Goal: Navigation & Orientation: Understand site structure

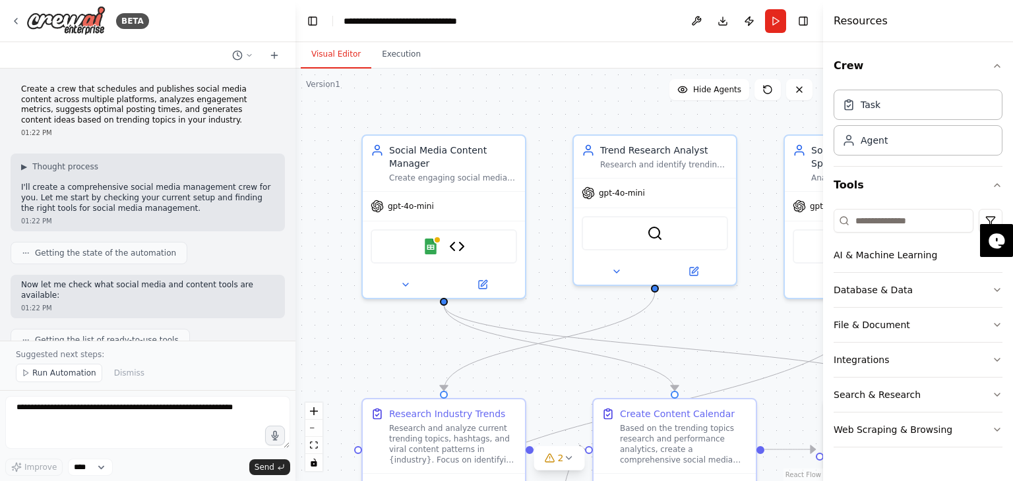
scroll to position [1997, 0]
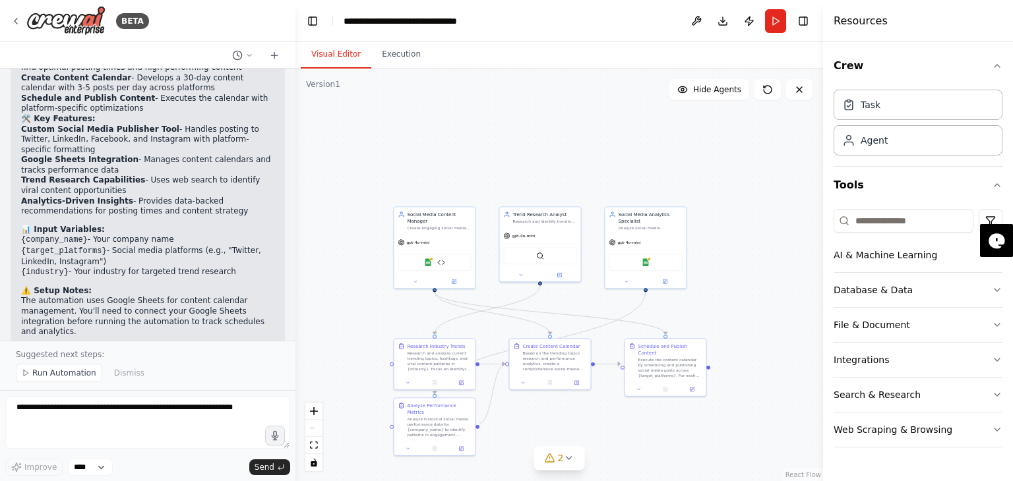
drag, startPoint x: 627, startPoint y: 238, endPoint x: 534, endPoint y: 110, distance: 158.1
click at [534, 110] on div ".deletable-edge-delete-btn { width: 20px; height: 20px; border: 0px solid #ffff…" at bounding box center [559, 275] width 528 height 413
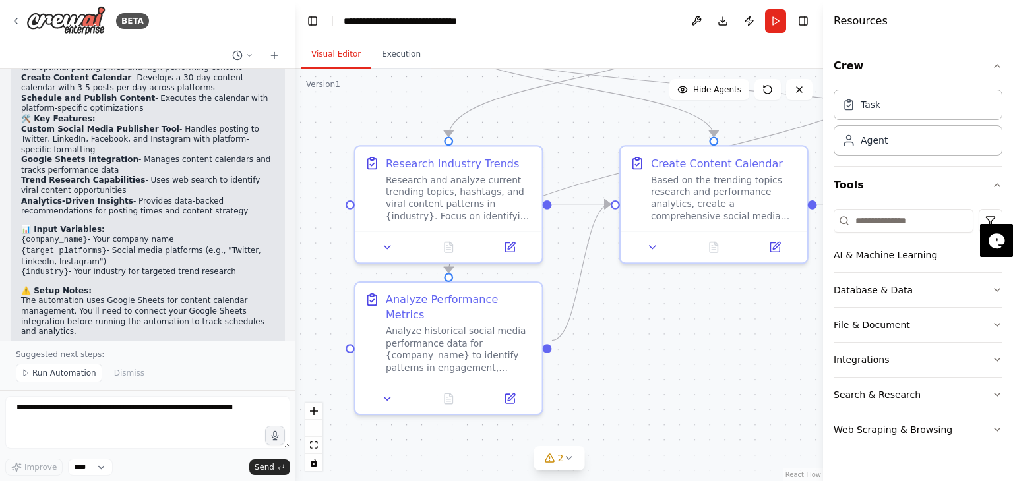
drag, startPoint x: 617, startPoint y: 371, endPoint x: 811, endPoint y: 403, distance: 197.1
click at [811, 403] on div ".deletable-edge-delete-btn { width: 20px; height: 20px; border: 0px solid #ffff…" at bounding box center [559, 275] width 528 height 413
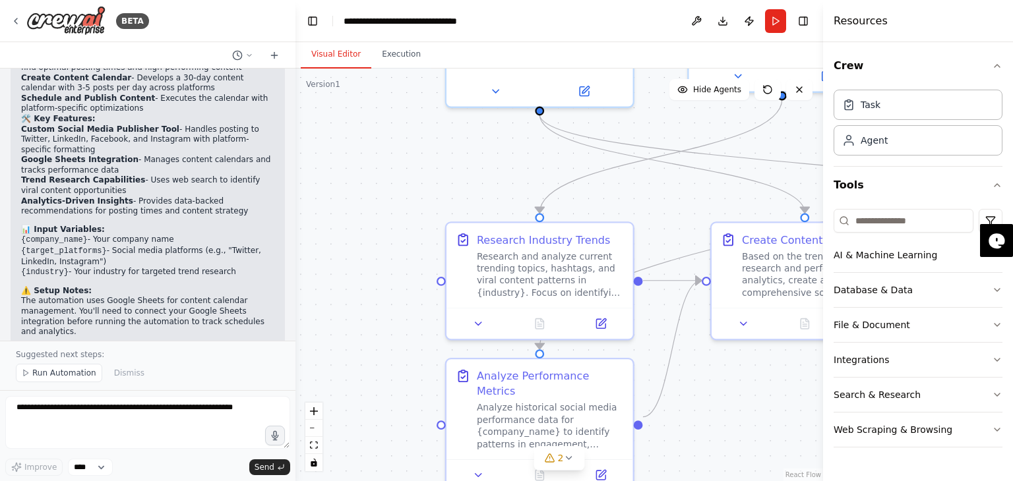
drag, startPoint x: 670, startPoint y: 342, endPoint x: 761, endPoint y: 419, distance: 118.9
click at [761, 419] on div ".deletable-edge-delete-btn { width: 20px; height: 20px; border: 0px solid #ffff…" at bounding box center [559, 275] width 528 height 413
drag, startPoint x: 353, startPoint y: 322, endPoint x: 379, endPoint y: 301, distance: 33.7
click at [379, 301] on div ".deletable-edge-delete-btn { width: 20px; height: 20px; border: 0px solid #ffff…" at bounding box center [559, 275] width 528 height 413
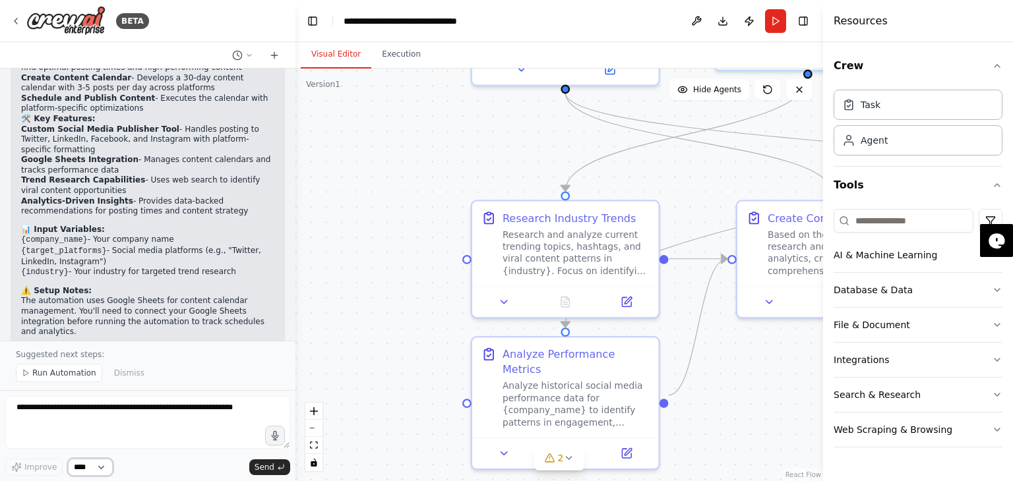
click at [106, 471] on select "****" at bounding box center [90, 467] width 45 height 17
click at [631, 297] on icon at bounding box center [627, 299] width 12 height 12
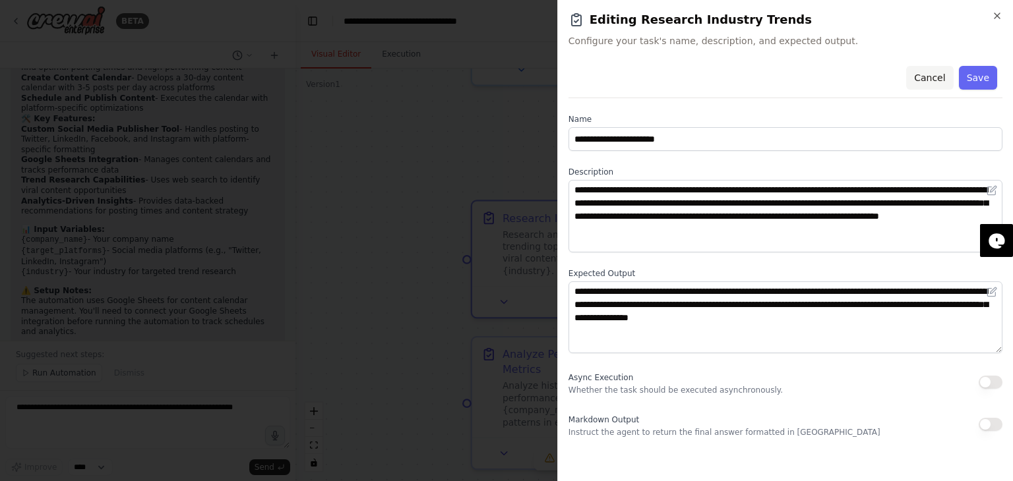
click at [930, 77] on button "Cancel" at bounding box center [929, 78] width 47 height 24
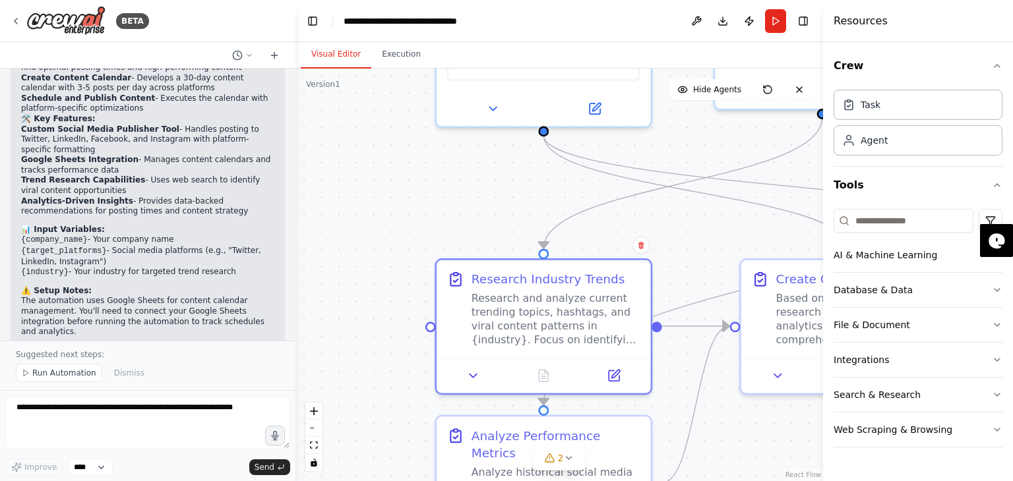
drag, startPoint x: 425, startPoint y: 101, endPoint x: 417, endPoint y: 210, distance: 109.8
click at [417, 211] on div ".deletable-edge-delete-btn { width: 20px; height: 20px; border: 0px solid #ffff…" at bounding box center [559, 275] width 528 height 413
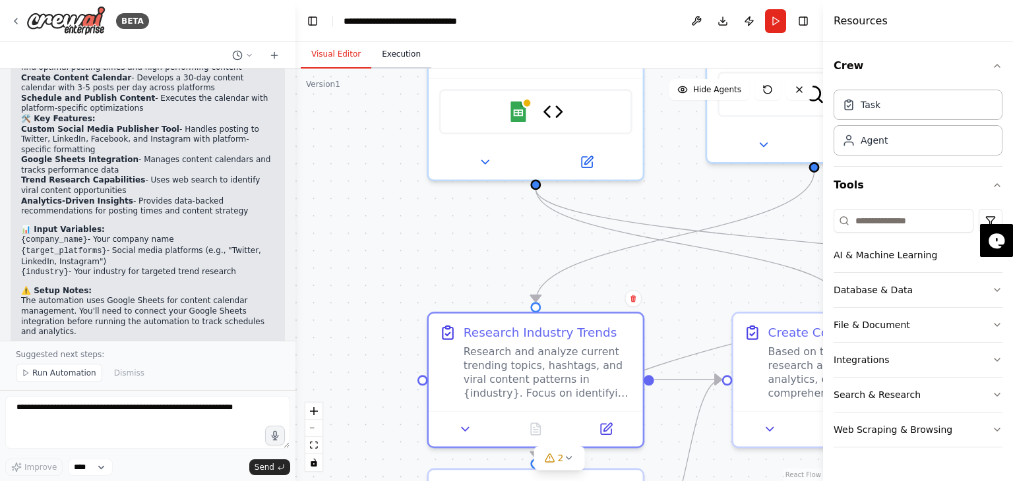
click at [392, 49] on button "Execution" at bounding box center [401, 55] width 60 height 28
click at [336, 53] on button "Visual Editor" at bounding box center [336, 55] width 71 height 28
click at [250, 55] on icon at bounding box center [249, 55] width 4 height 2
click at [224, 13] on div at bounding box center [147, 240] width 295 height 481
click at [450, 21] on div "**********" at bounding box center [418, 21] width 148 height 13
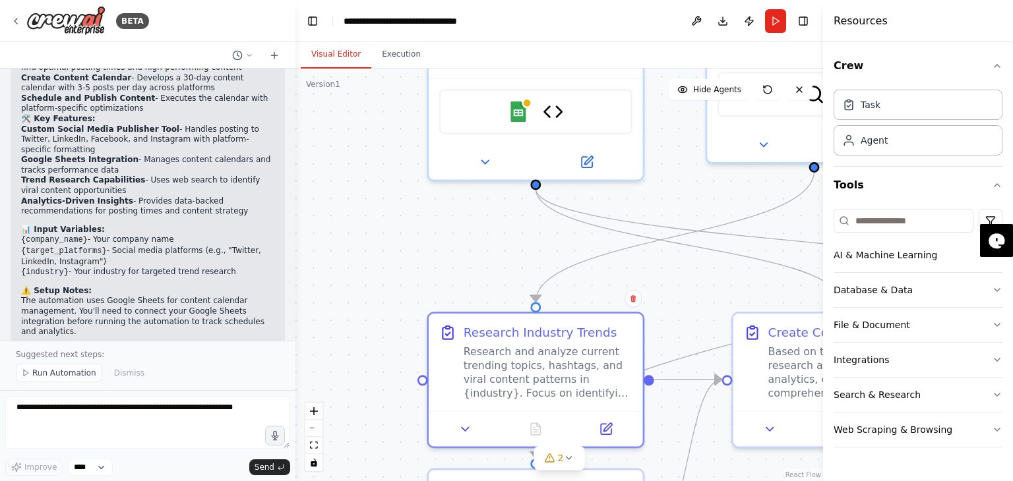
click at [623, 21] on header "**********" at bounding box center [559, 21] width 528 height 42
click at [724, 19] on button "Download" at bounding box center [722, 21] width 21 height 24
click at [928, 24] on div "Resources" at bounding box center [918, 21] width 190 height 42
click at [992, 289] on icon "button" at bounding box center [997, 290] width 11 height 11
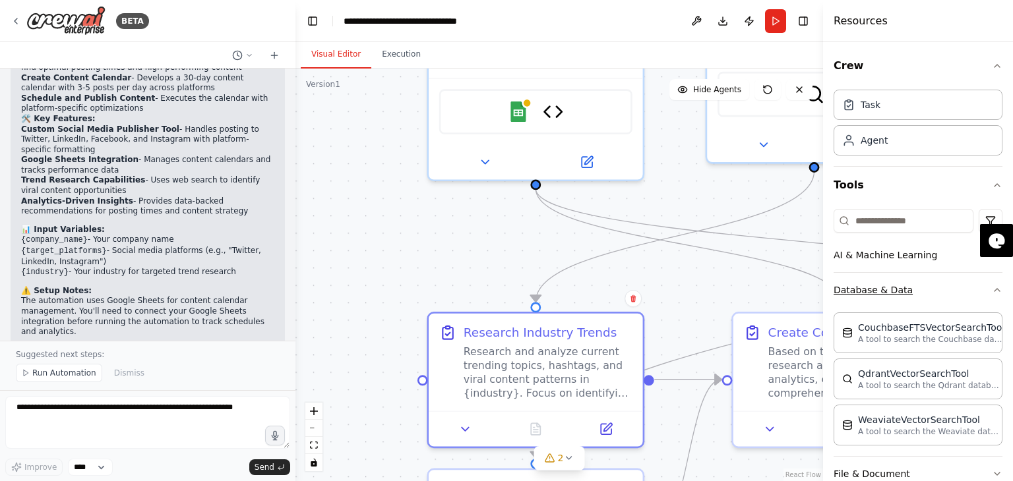
click at [992, 289] on div "Crew Task Agent Tools AI & Machine Learning Database & Data CouchbaseFTSVectorS…" at bounding box center [918, 261] width 190 height 439
click at [992, 289] on icon "button" at bounding box center [997, 290] width 11 height 11
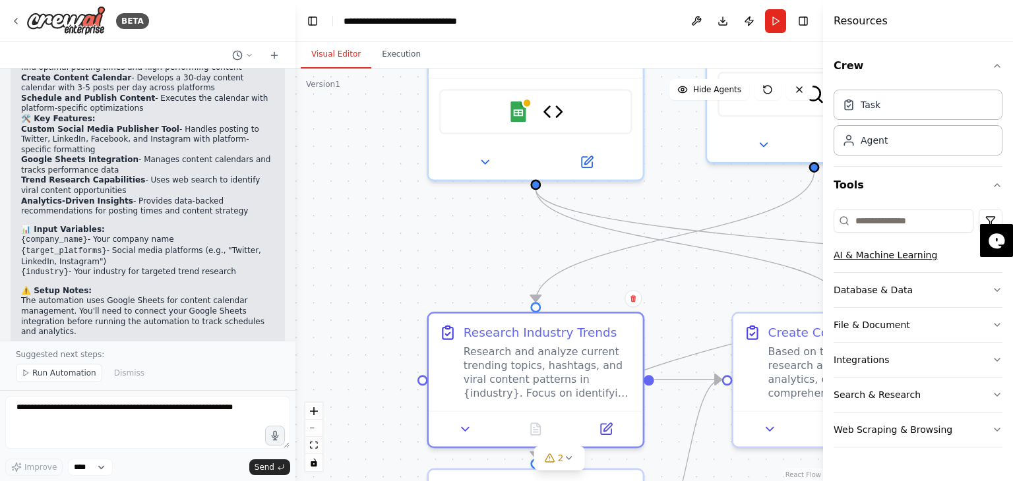
click at [985, 266] on button "AI & Machine Learning" at bounding box center [918, 255] width 169 height 34
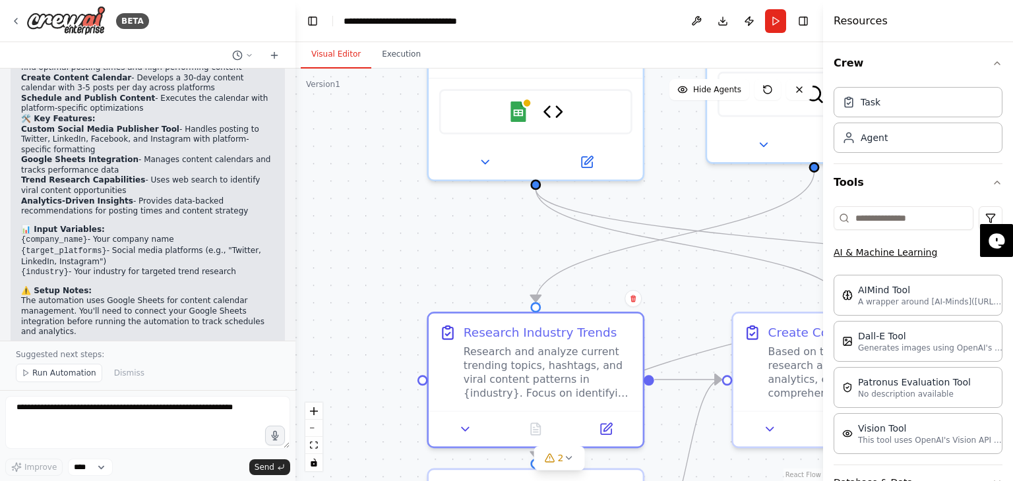
scroll to position [0, 0]
click at [981, 261] on button "AI & Machine Learning" at bounding box center [918, 255] width 169 height 34
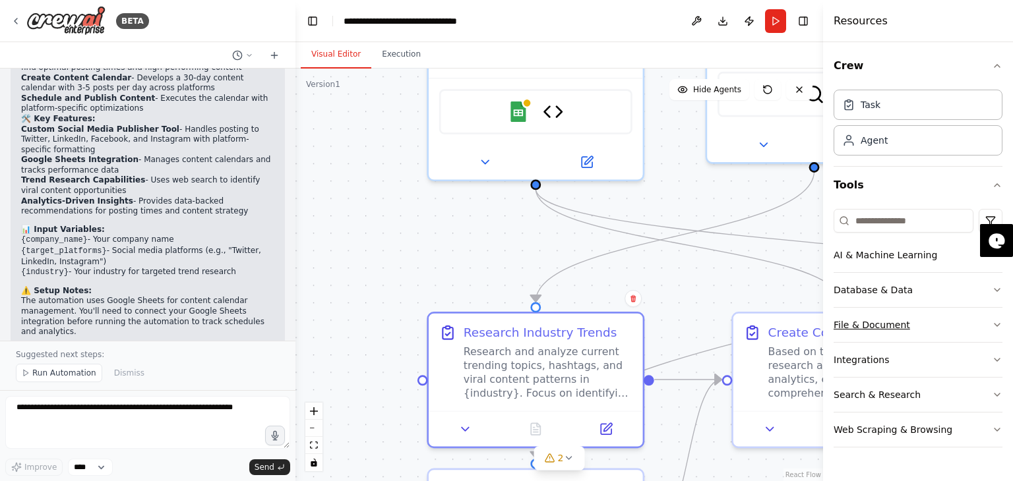
click at [951, 328] on button "File & Document" at bounding box center [918, 325] width 169 height 34
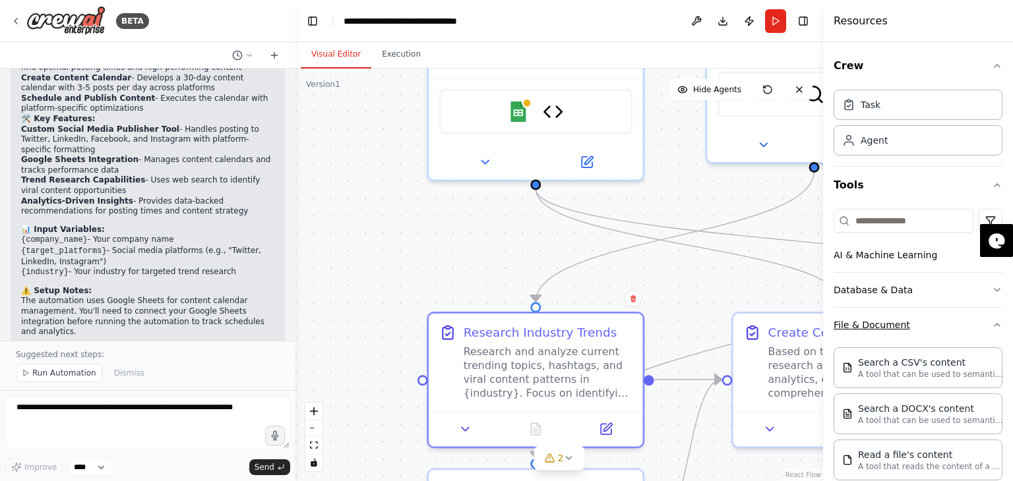
click at [965, 325] on button "File & Document" at bounding box center [918, 325] width 169 height 34
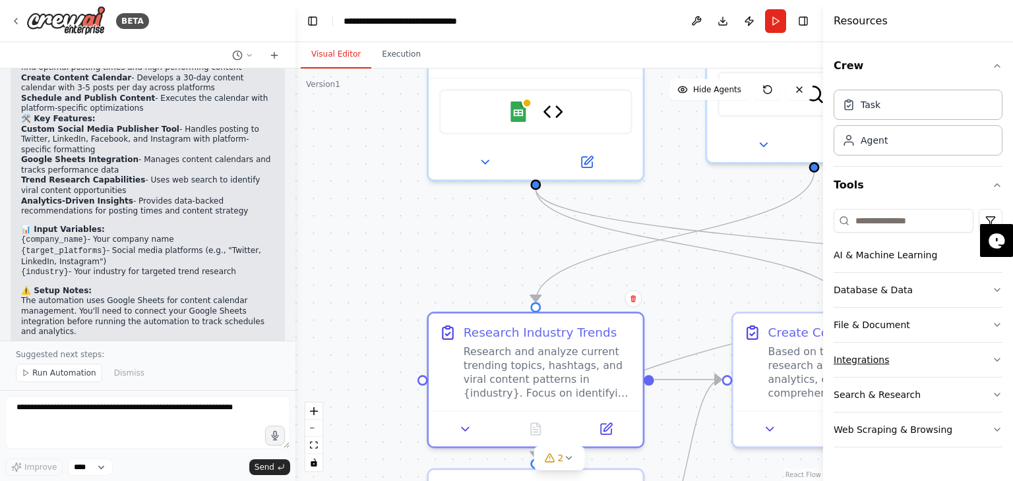
click at [955, 353] on button "Integrations" at bounding box center [918, 360] width 169 height 34
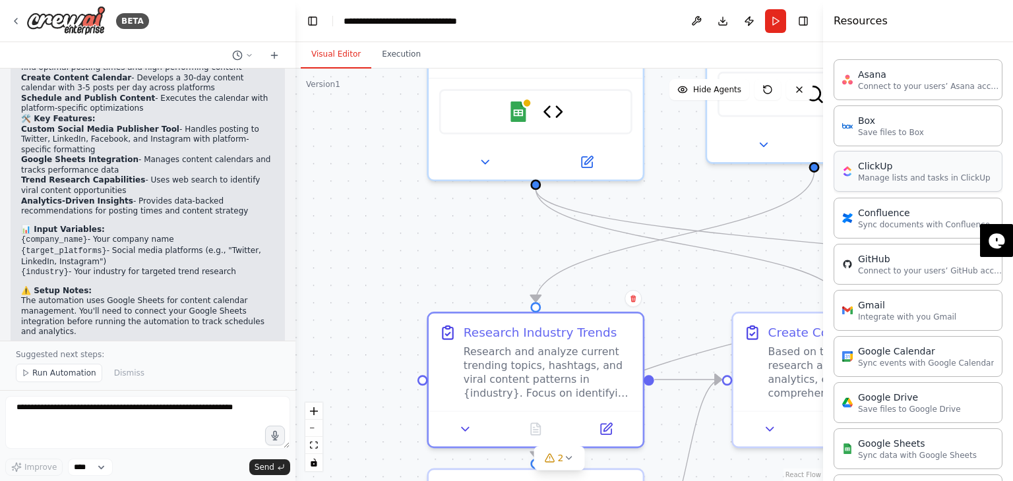
scroll to position [330, 0]
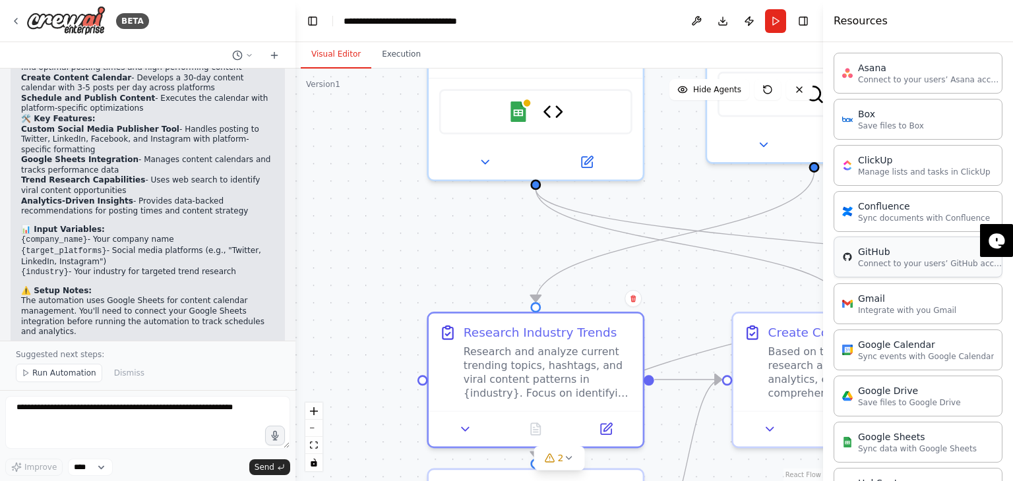
click at [917, 258] on p "Connect to your users’ GitHub accounts" at bounding box center [930, 263] width 145 height 11
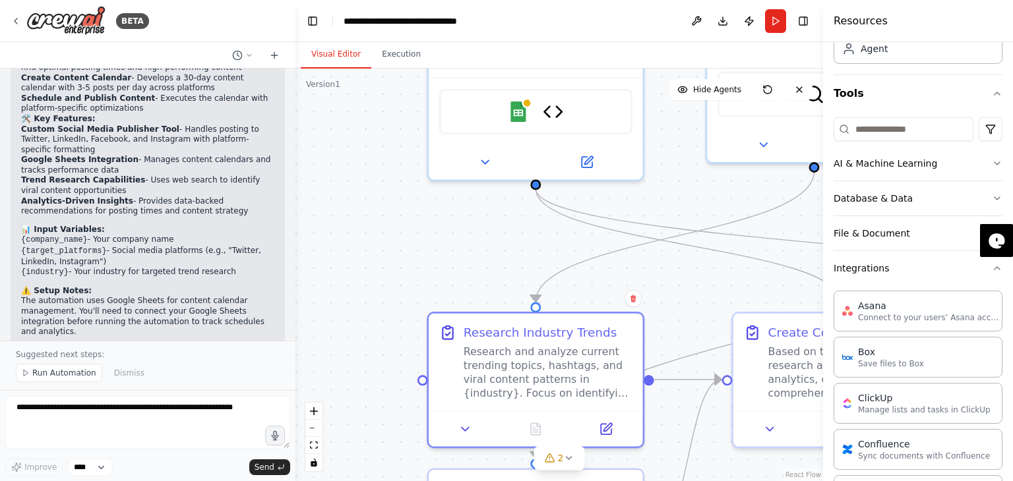
scroll to position [37, 0]
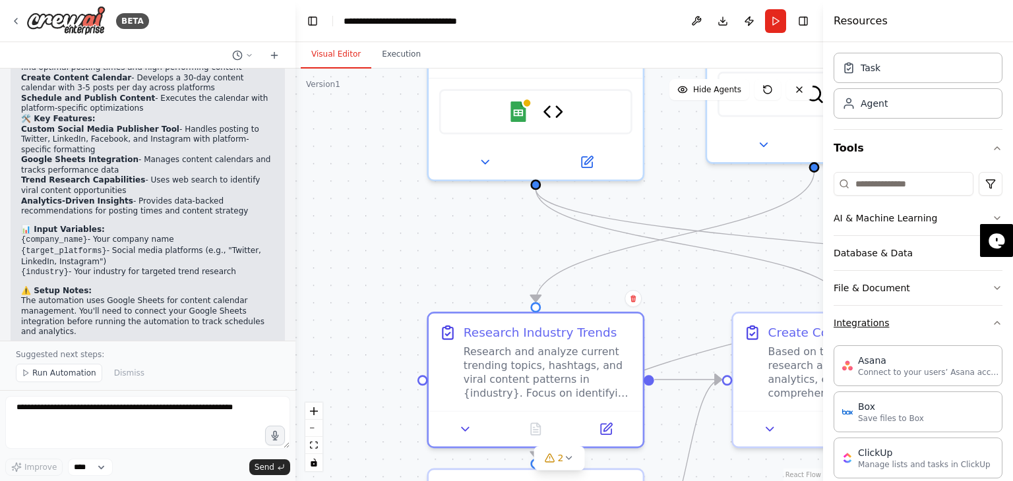
click at [974, 330] on button "Integrations" at bounding box center [918, 323] width 169 height 34
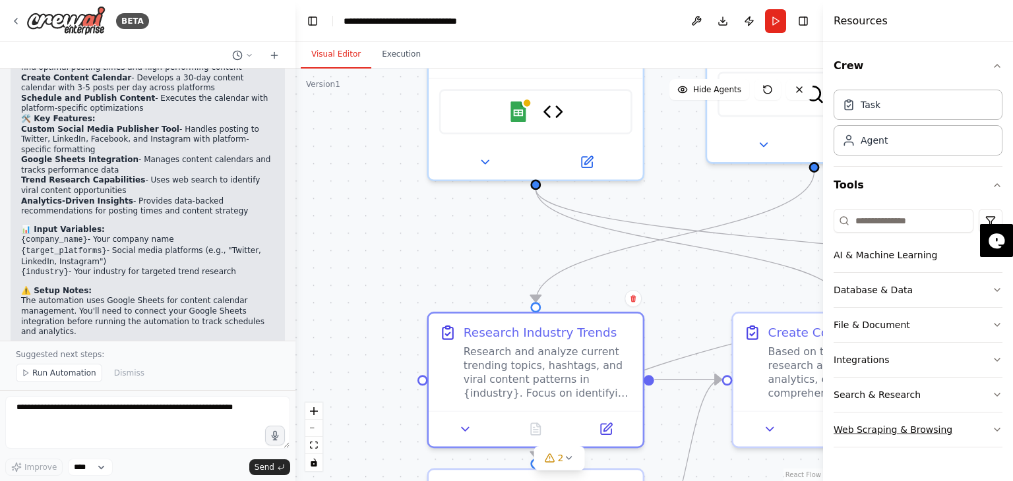
click at [973, 434] on button "Web Scraping & Browsing" at bounding box center [918, 430] width 169 height 34
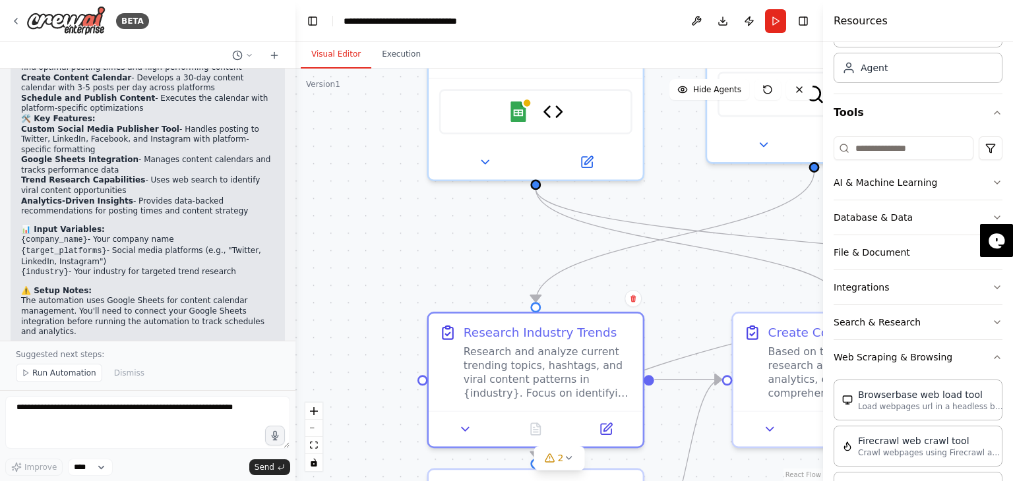
scroll to position [65, 0]
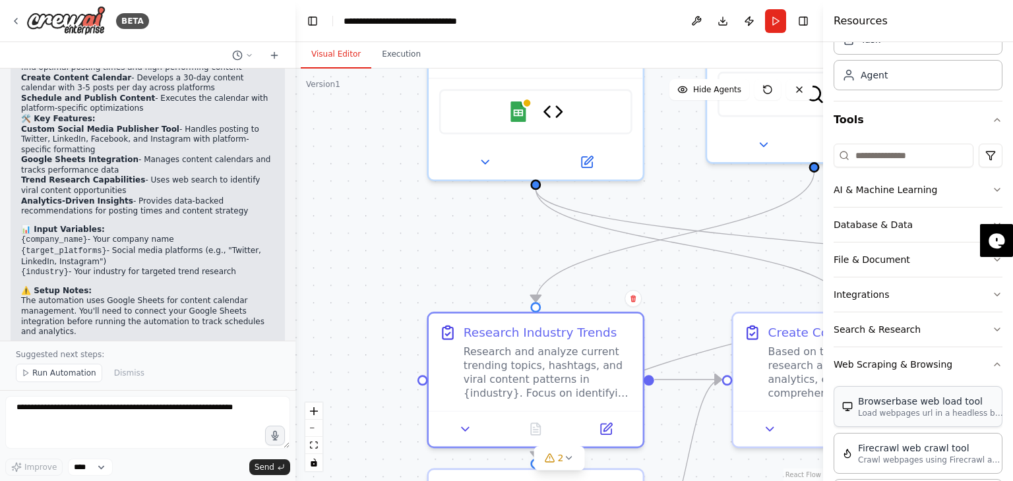
click at [917, 410] on p "Load webpages url in a headless browser using Browserbase and return the conten…" at bounding box center [930, 413] width 145 height 11
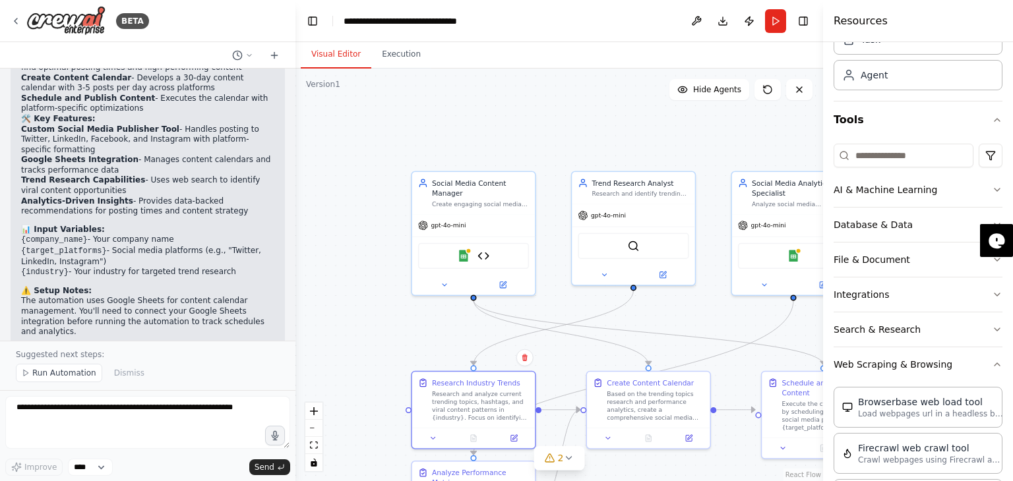
drag, startPoint x: 518, startPoint y: 235, endPoint x: 370, endPoint y: 303, distance: 162.3
click at [370, 303] on div ".deletable-edge-delete-btn { width: 20px; height: 20px; border: 0px solid #ffff…" at bounding box center [559, 275] width 528 height 413
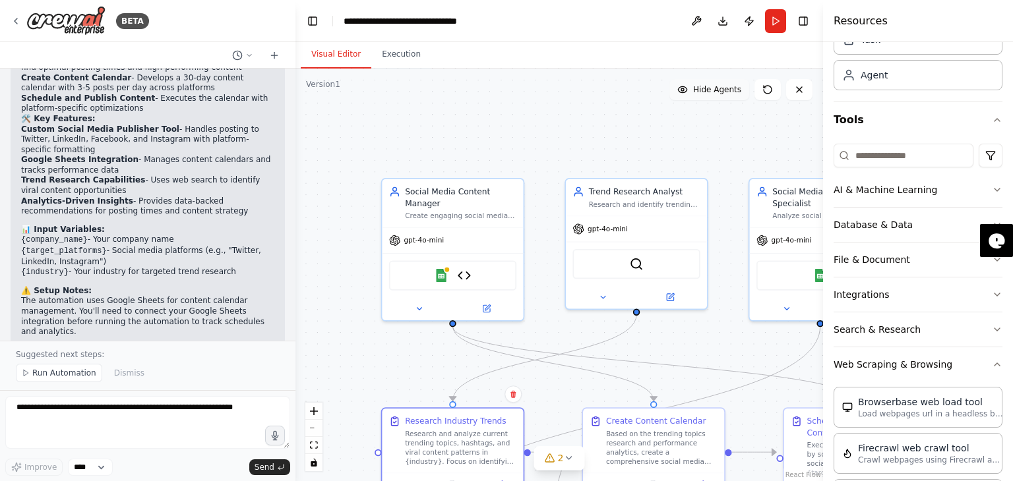
click at [704, 93] on span "Hide Agents" at bounding box center [717, 89] width 48 height 11
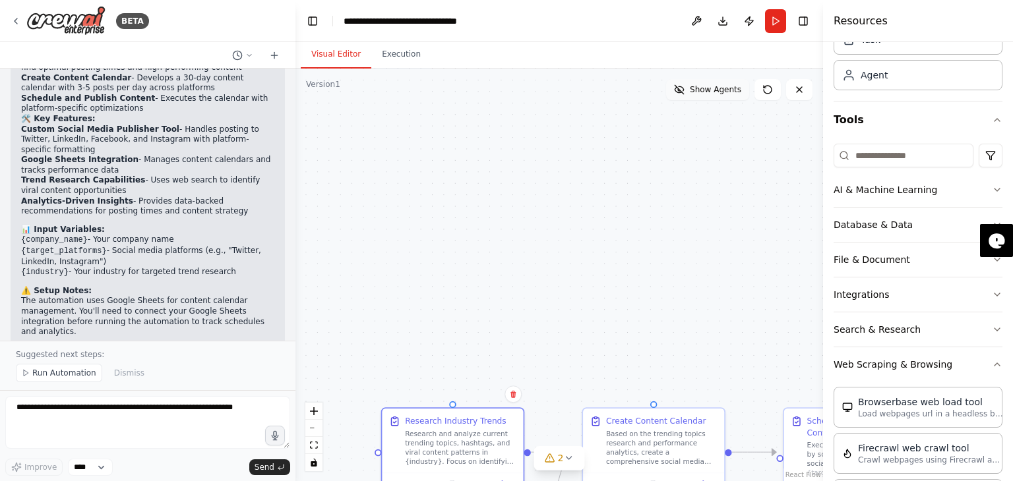
click at [704, 93] on span "Show Agents" at bounding box center [715, 89] width 51 height 11
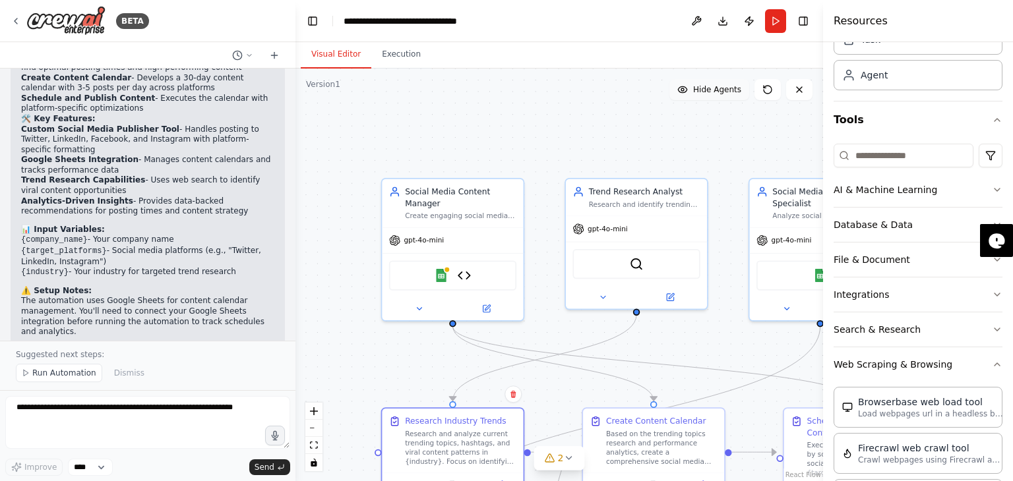
click at [704, 93] on span "Hide Agents" at bounding box center [717, 89] width 48 height 11
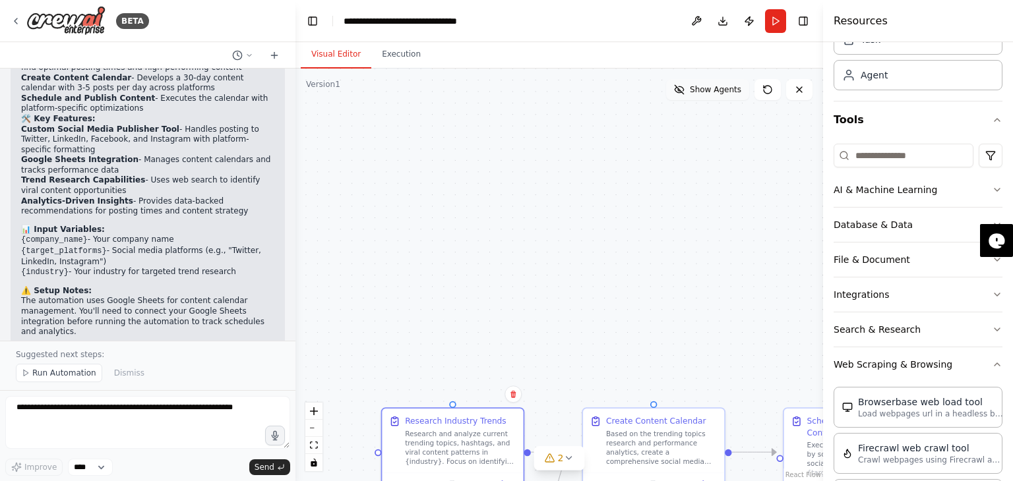
click at [704, 93] on span "Show Agents" at bounding box center [715, 89] width 51 height 11
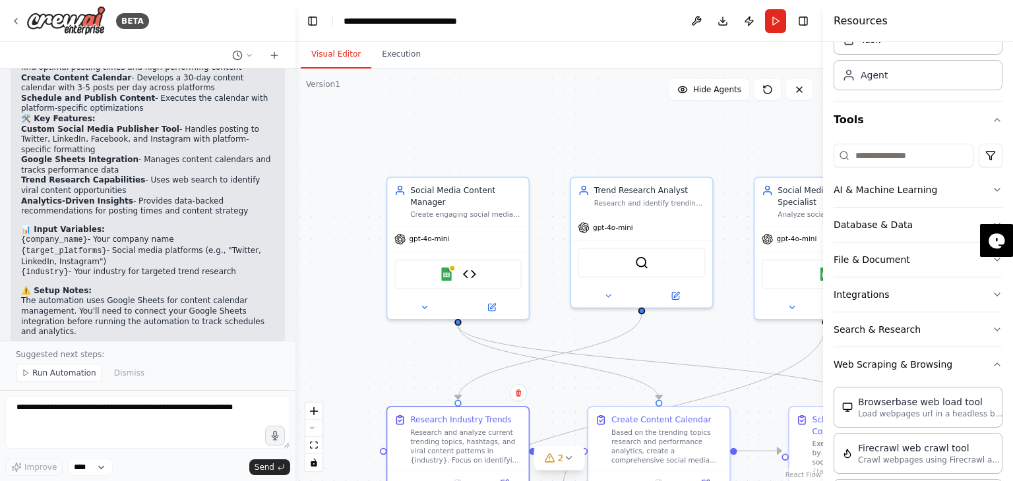
click at [632, 144] on div ".deletable-edge-delete-btn { width: 20px; height: 20px; border: 0px solid #ffff…" at bounding box center [559, 275] width 528 height 413
click at [13, 19] on icon at bounding box center [16, 21] width 11 height 11
click at [13, 24] on icon at bounding box center [16, 21] width 11 height 11
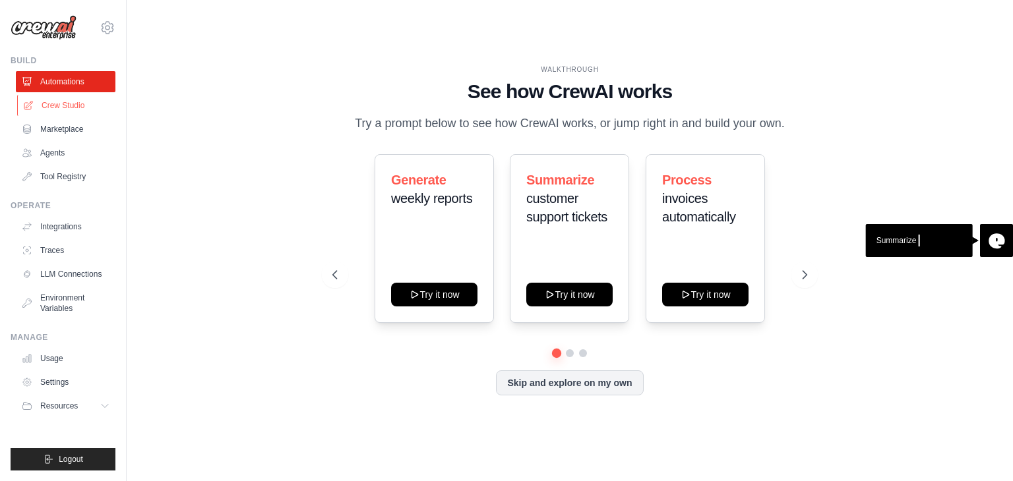
click at [76, 107] on link "Crew Studio" at bounding box center [67, 105] width 100 height 21
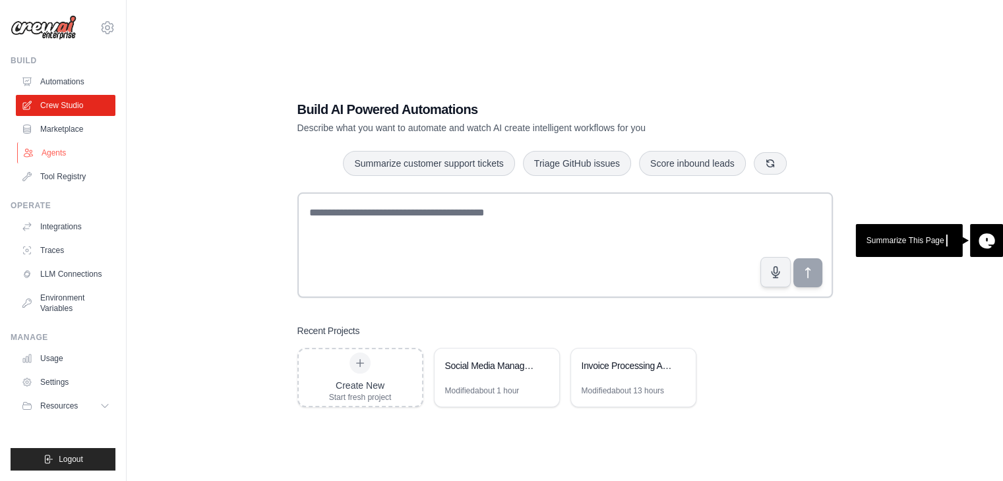
click at [57, 152] on link "Agents" at bounding box center [67, 152] width 100 height 21
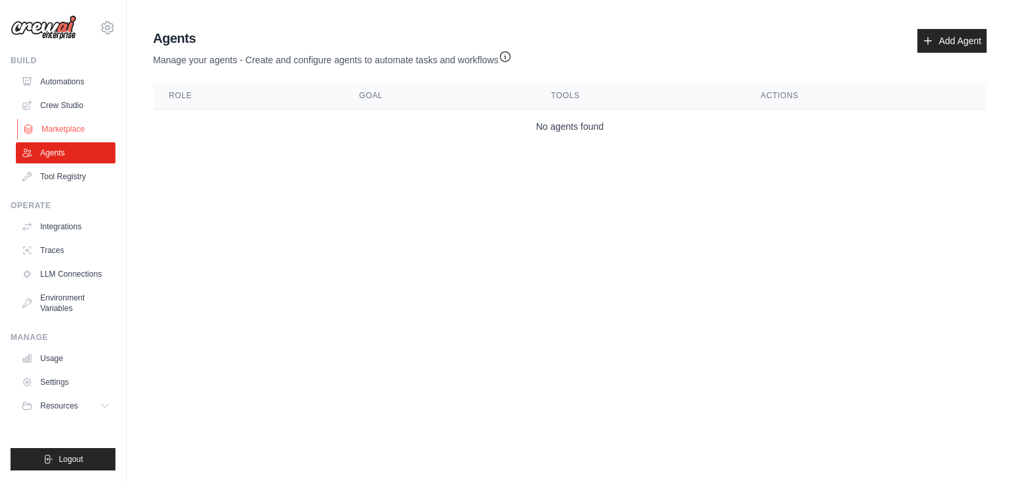
click at [55, 127] on link "Marketplace" at bounding box center [67, 129] width 100 height 21
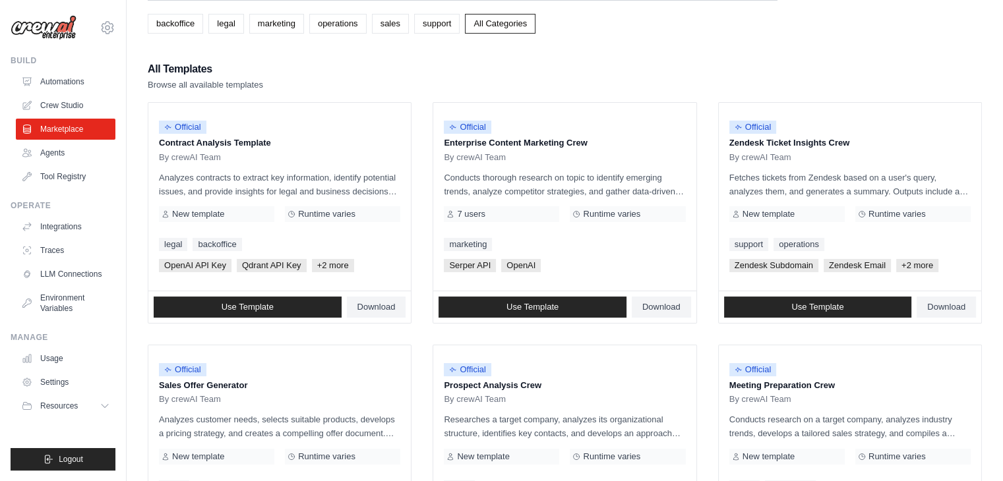
scroll to position [66, 0]
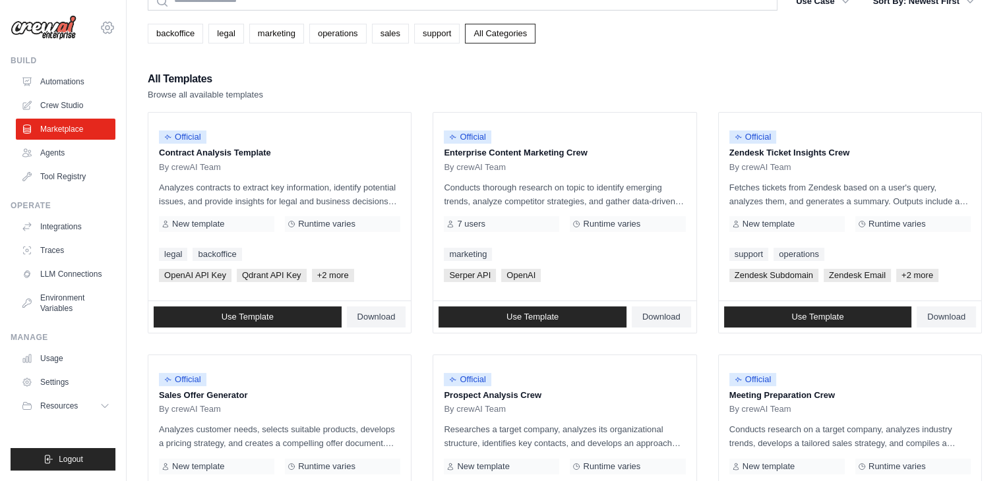
click at [106, 27] on icon at bounding box center [108, 28] width 4 height 4
click at [92, 90] on link "Settings" at bounding box center [107, 89] width 116 height 24
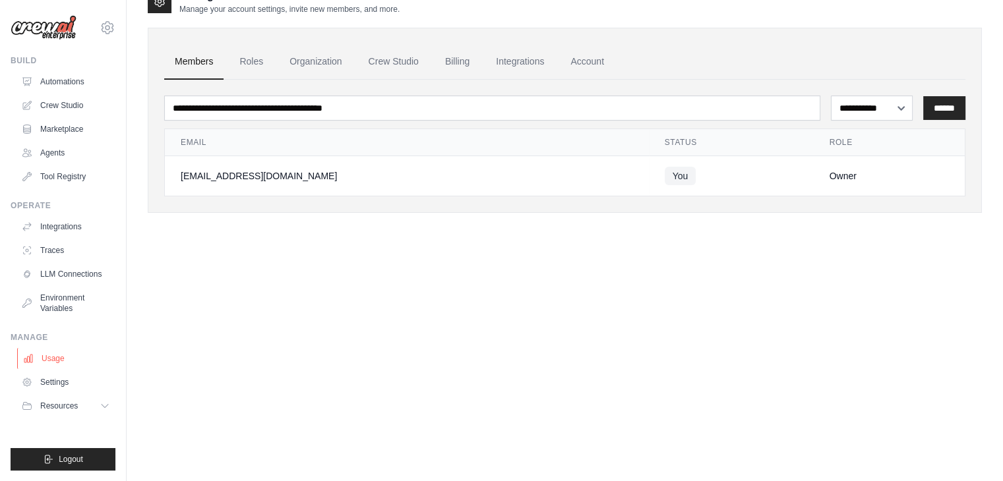
scroll to position [26, 0]
click at [94, 408] on button "Resources" at bounding box center [67, 406] width 100 height 21
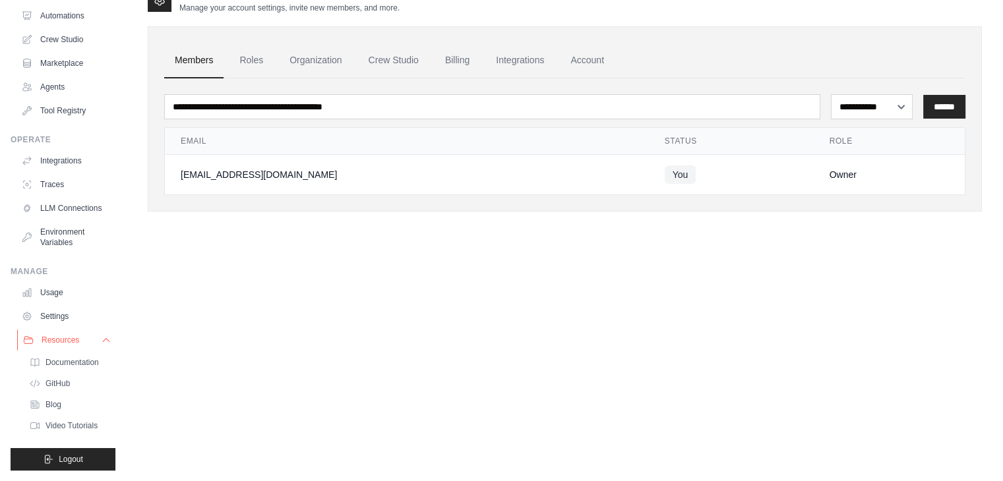
scroll to position [87, 0]
click at [75, 357] on span "Documentation" at bounding box center [73, 362] width 53 height 11
click at [52, 379] on span "GitHub" at bounding box center [59, 384] width 24 height 11
